Goal: Find specific page/section: Find specific page/section

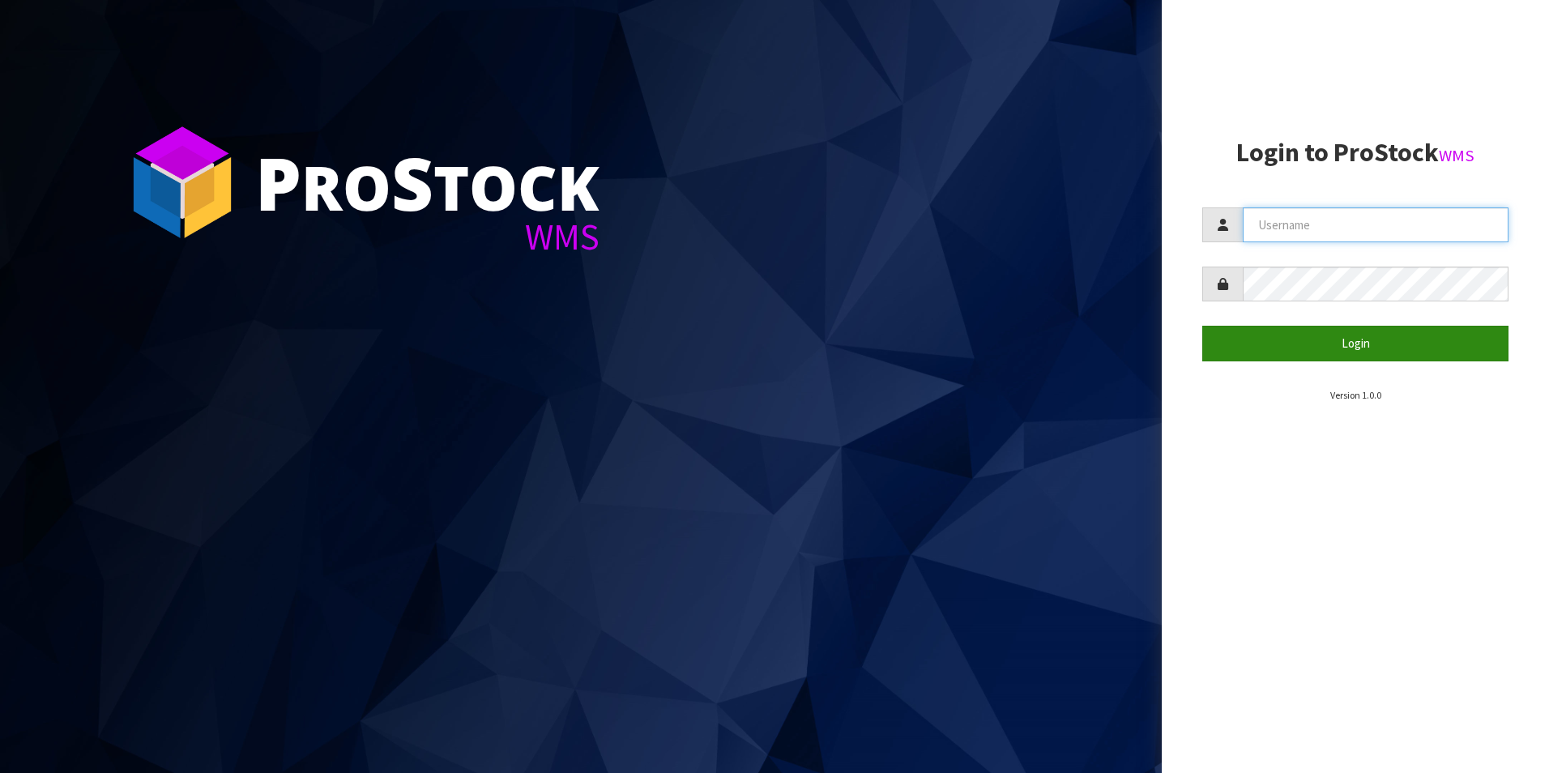
type input "OKAB"
click at [1350, 355] on button "Login" at bounding box center [1356, 343] width 306 height 35
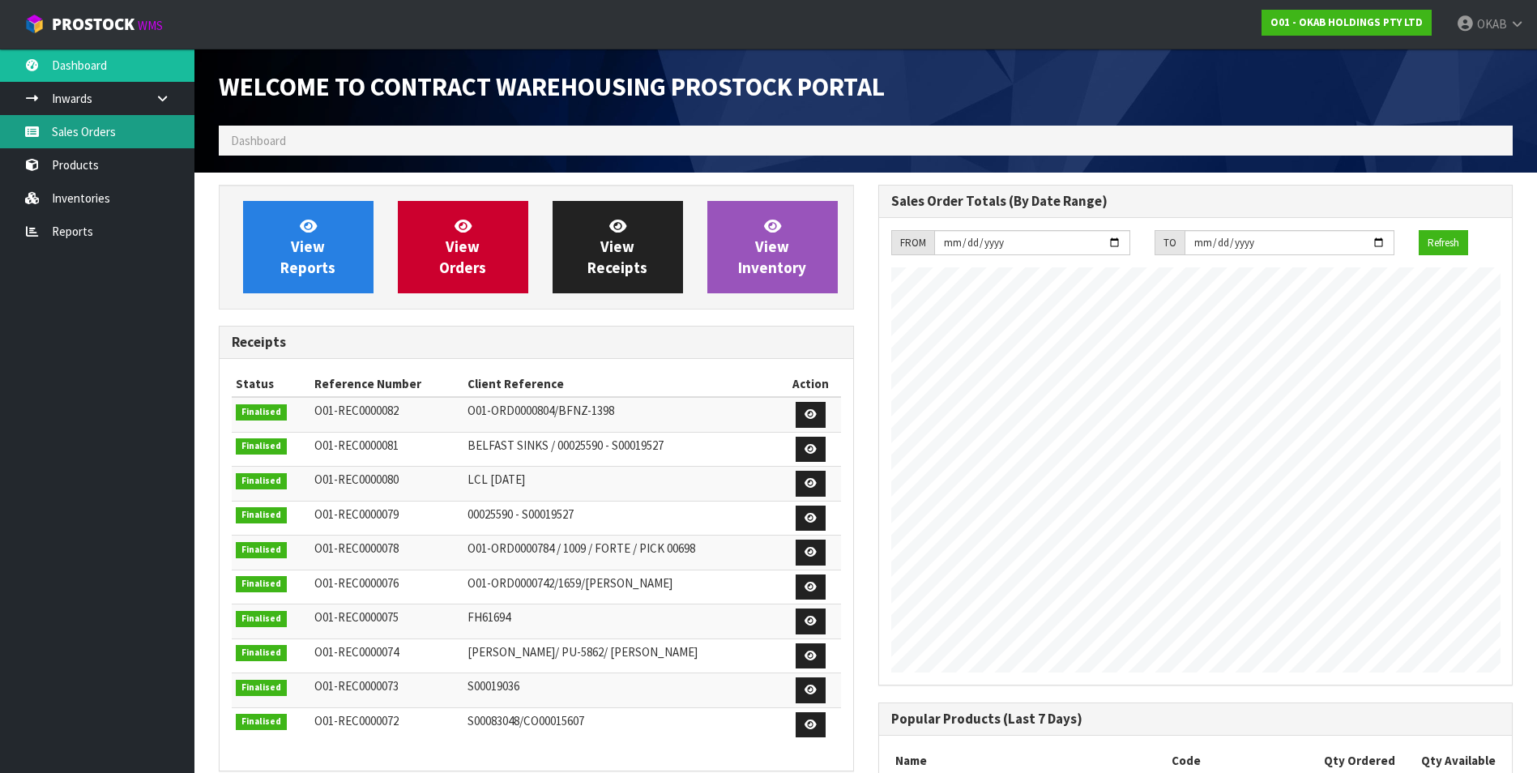
click at [91, 137] on link "Sales Orders" at bounding box center [97, 131] width 194 height 33
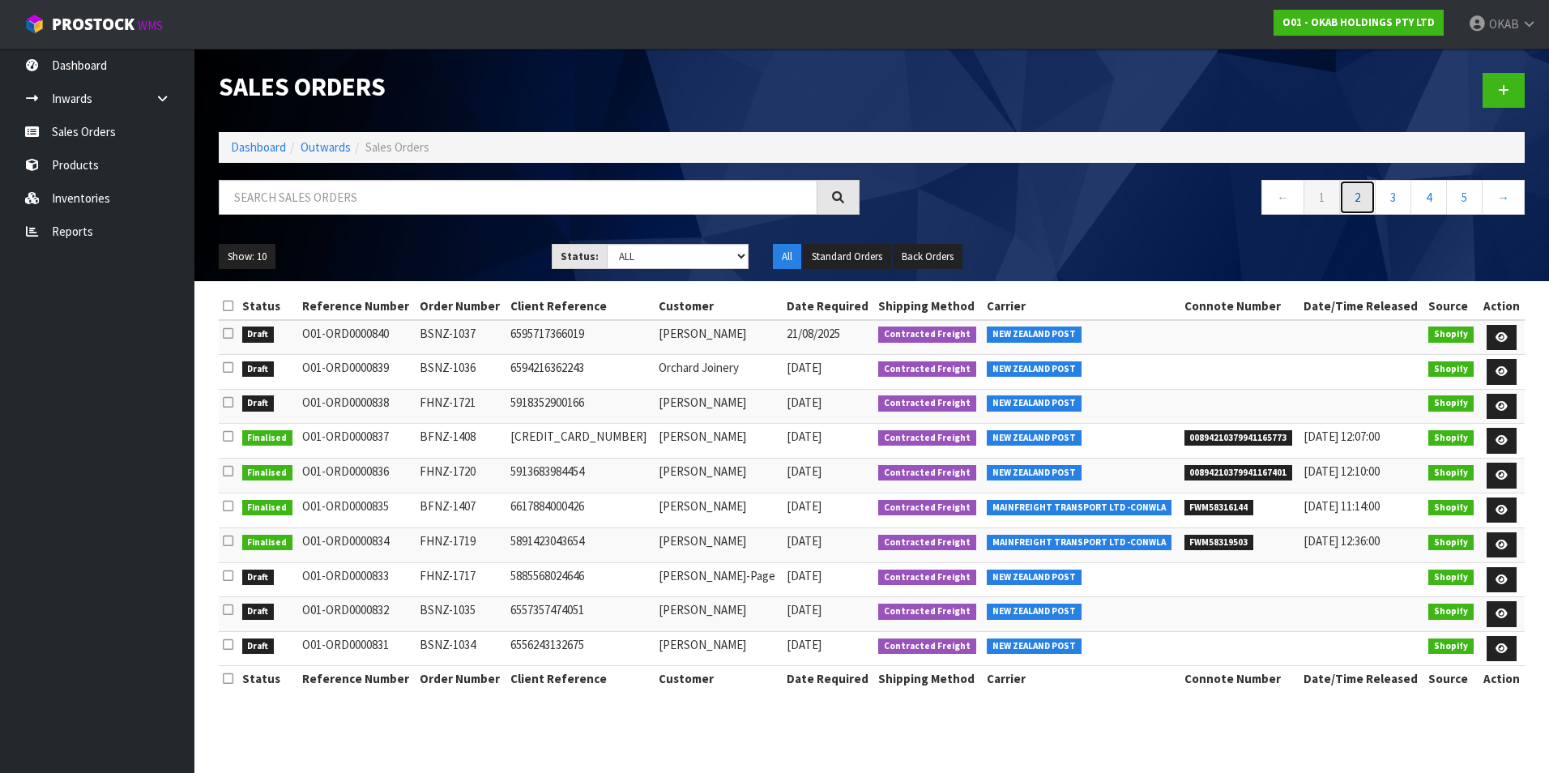
click at [1361, 203] on link "2" at bounding box center [1358, 197] width 36 height 35
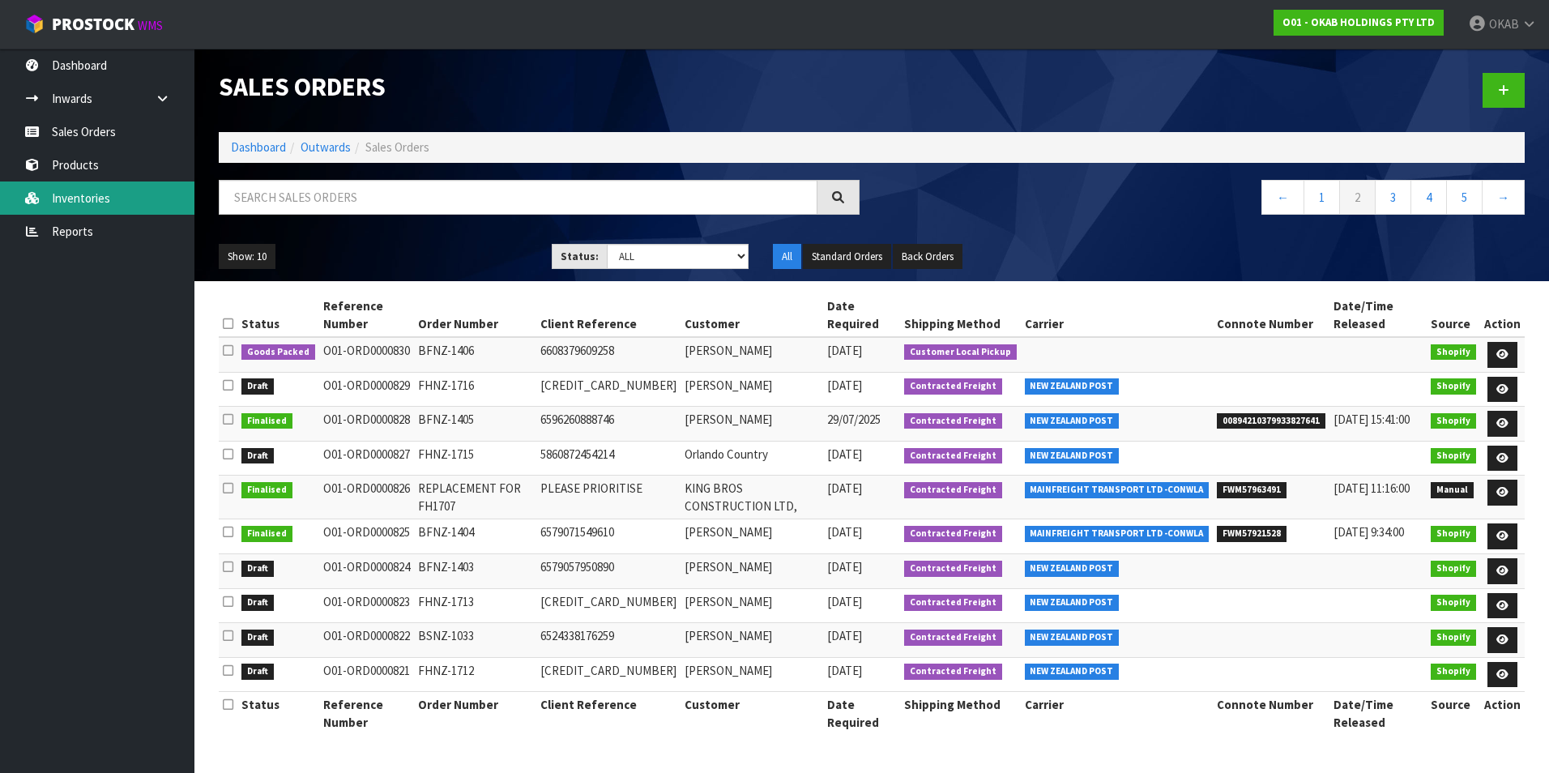
click at [87, 194] on link "Inventories" at bounding box center [97, 198] width 194 height 33
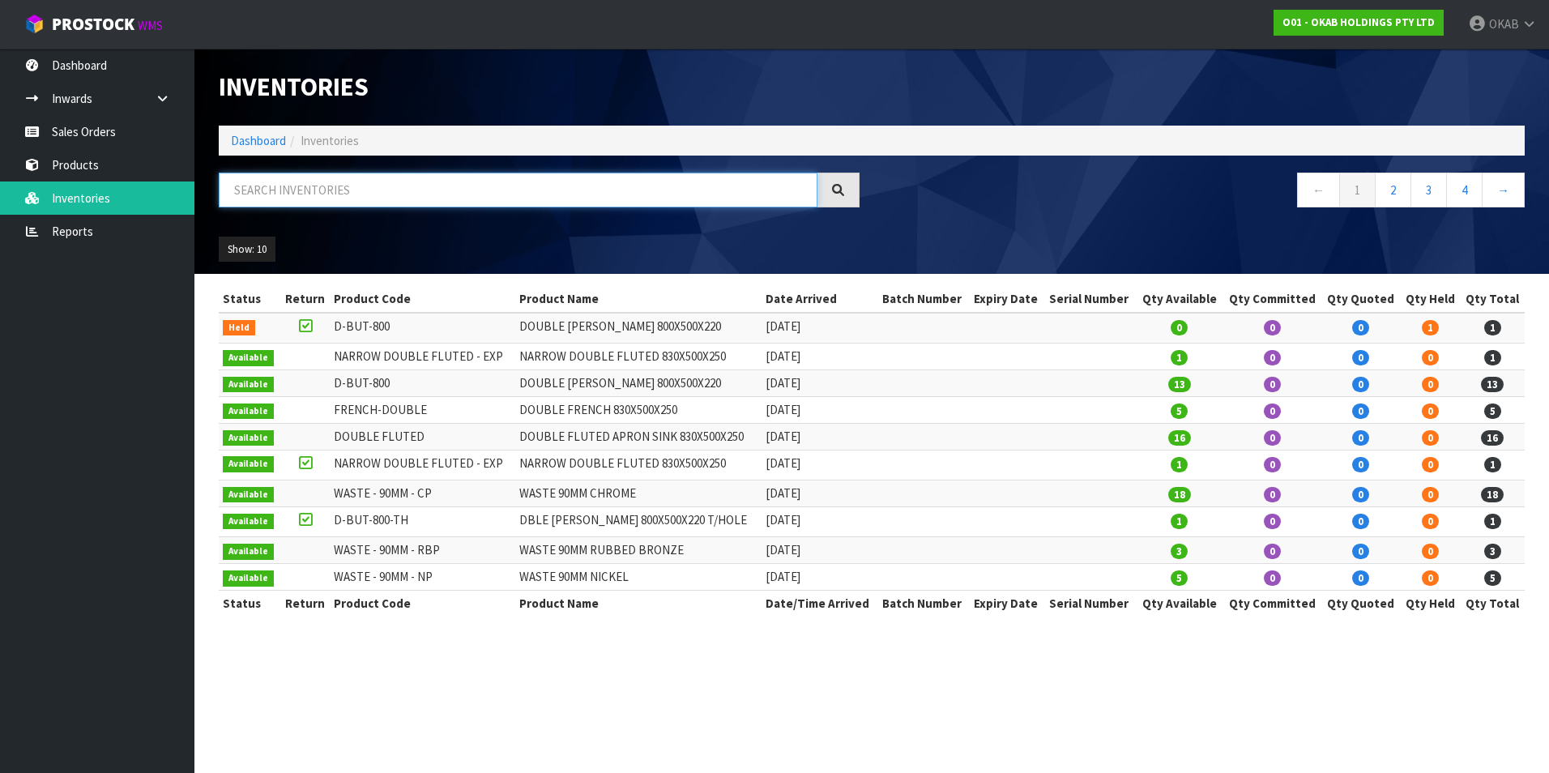
click at [382, 200] on input "text" at bounding box center [518, 190] width 599 height 35
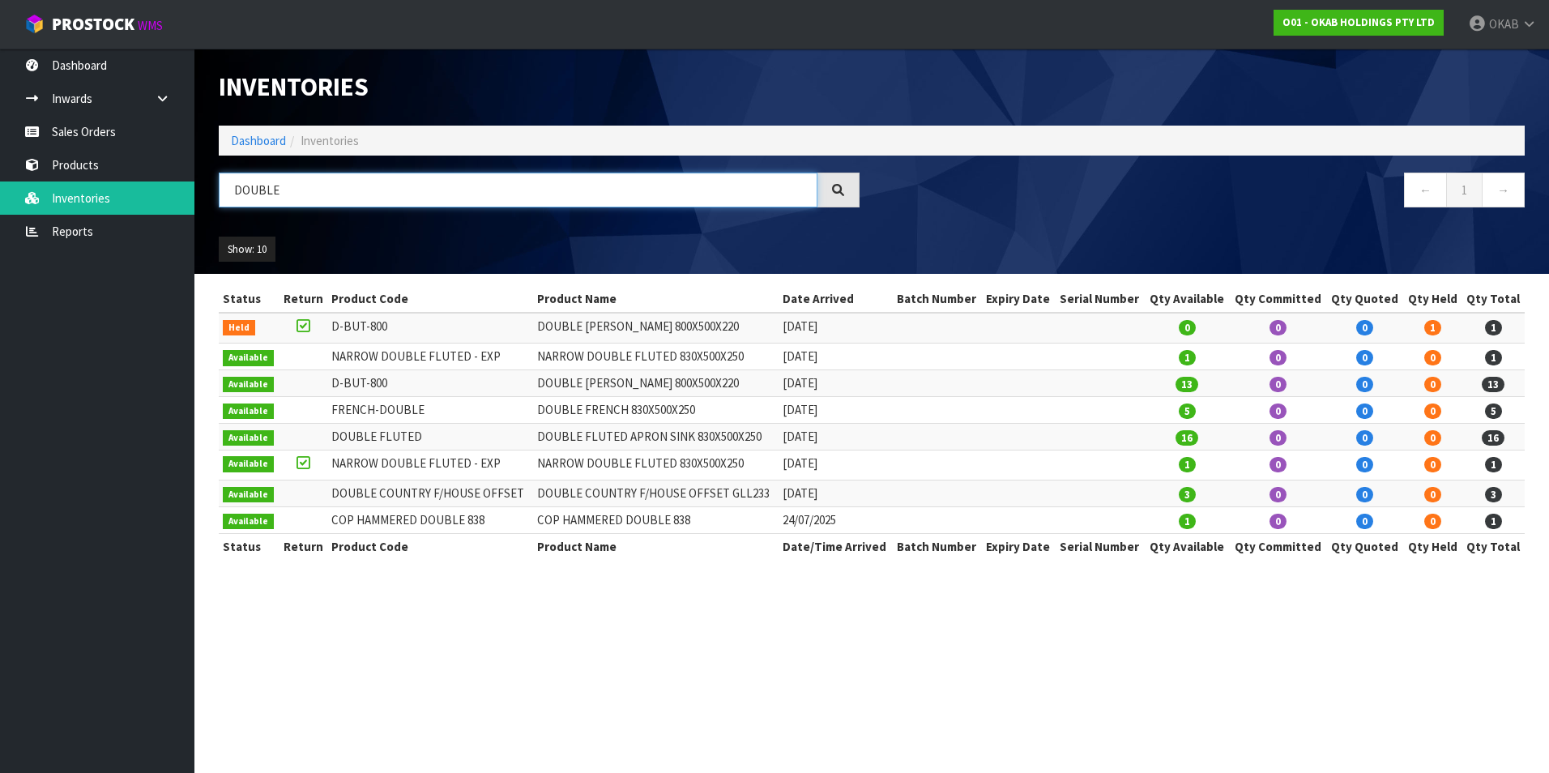
drag, startPoint x: 326, startPoint y: 194, endPoint x: 210, endPoint y: 191, distance: 115.9
click at [210, 191] on div "DOUBLE" at bounding box center [539, 196] width 665 height 47
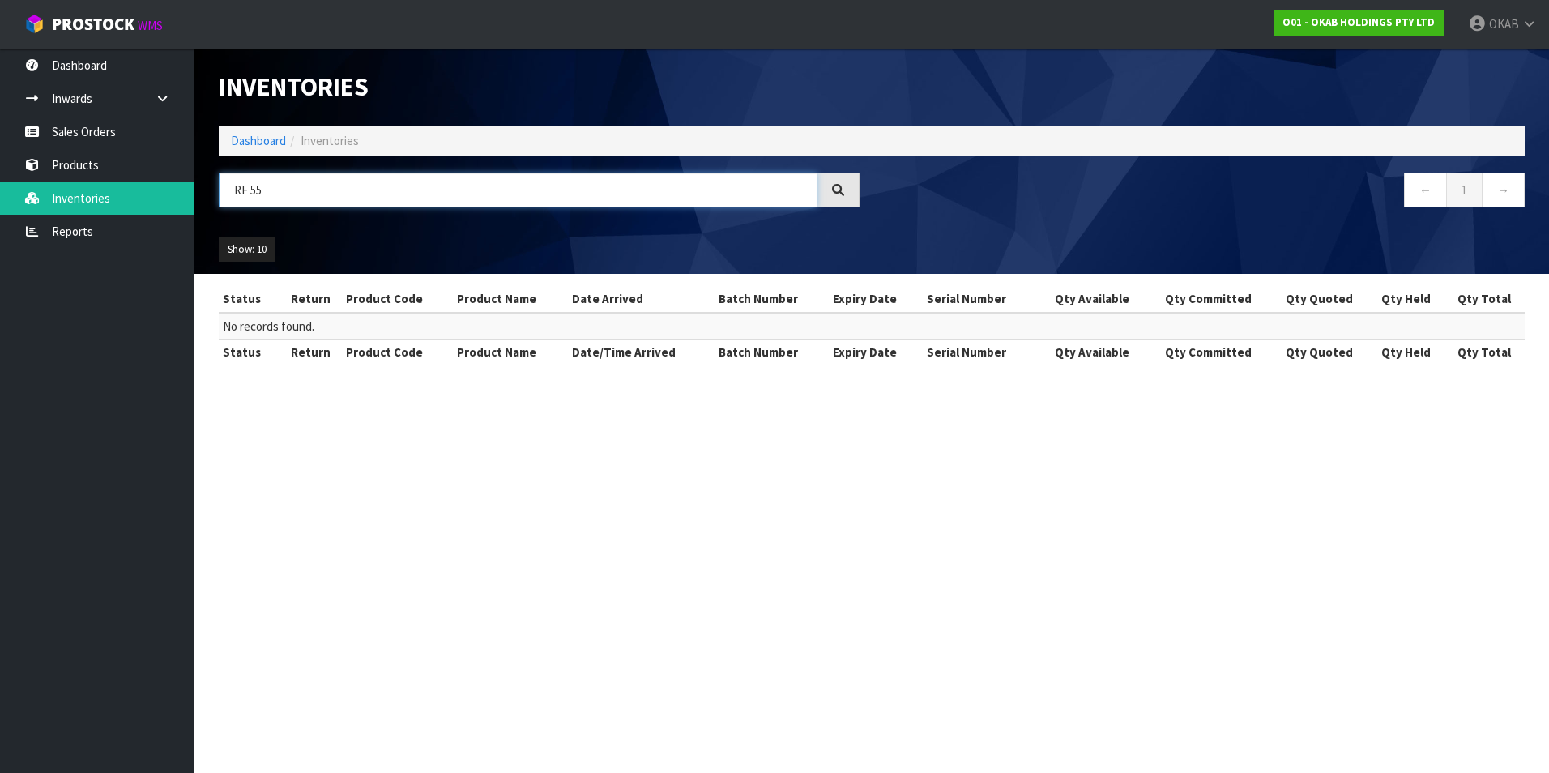
drag, startPoint x: 280, startPoint y: 202, endPoint x: 230, endPoint y: 199, distance: 49.5
click at [232, 199] on input "RE 55" at bounding box center [518, 190] width 599 height 35
type input "DOUBLE"
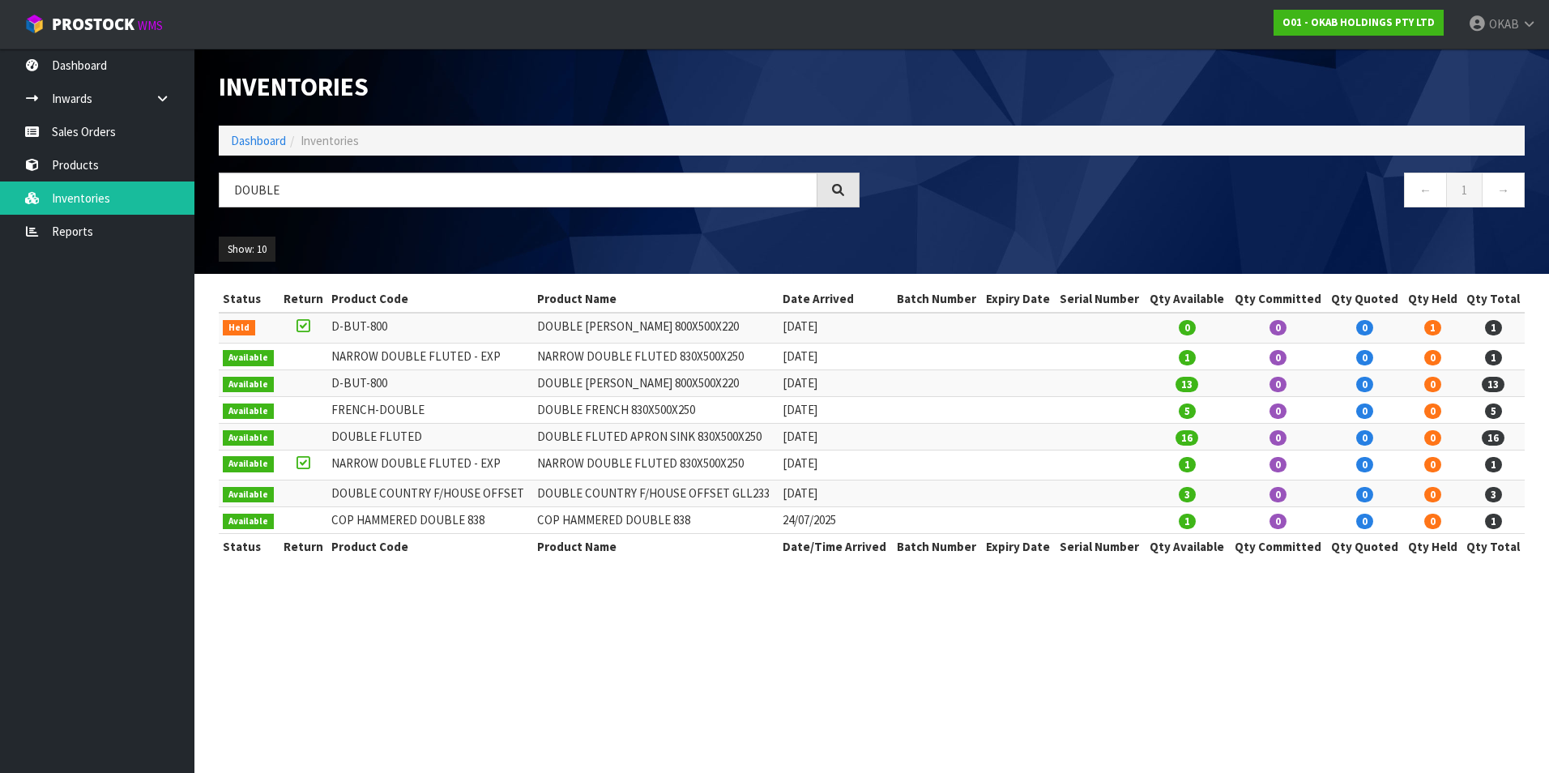
drag, startPoint x: 516, startPoint y: 491, endPoint x: 329, endPoint y: 496, distance: 187.3
click at [329, 496] on td "DOUBLE COUNTRY F/HOUSE OFFSET" at bounding box center [429, 494] width 205 height 27
drag, startPoint x: 329, startPoint y: 496, endPoint x: 340, endPoint y: 495, distance: 10.6
copy td "DOUBLE COUNTRY F/HOUSE OFFSET"
click at [87, 139] on link "Sales Orders" at bounding box center [97, 131] width 194 height 33
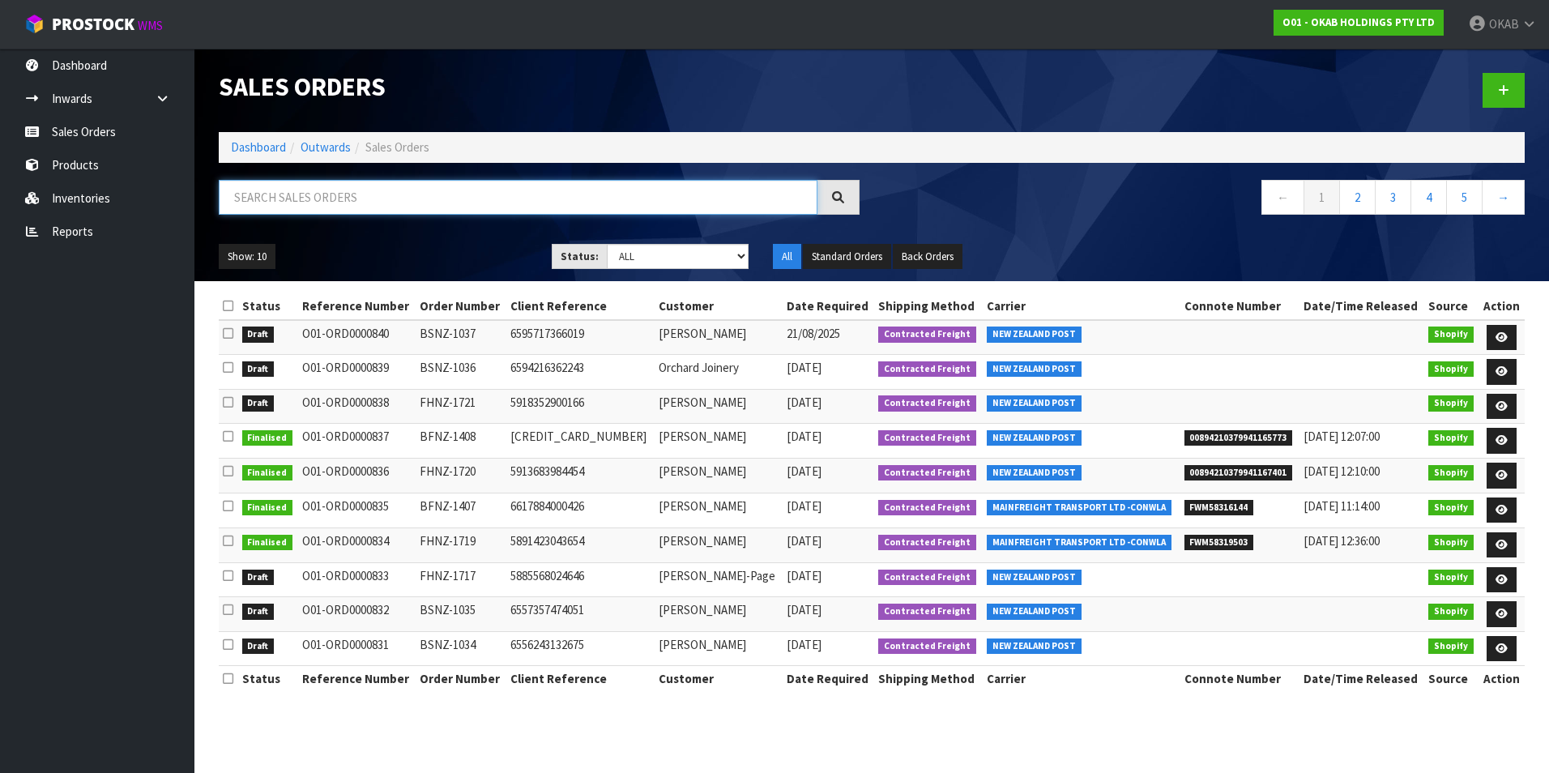
click at [378, 198] on input "text" at bounding box center [518, 197] width 599 height 35
type input "1406"
